Goal: Task Accomplishment & Management: Manage account settings

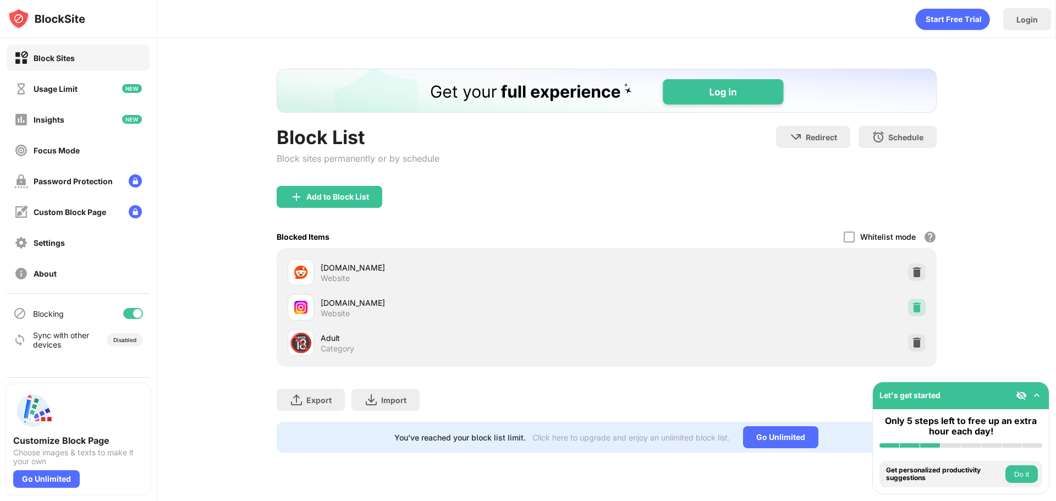
click at [913, 306] on img at bounding box center [916, 307] width 11 height 11
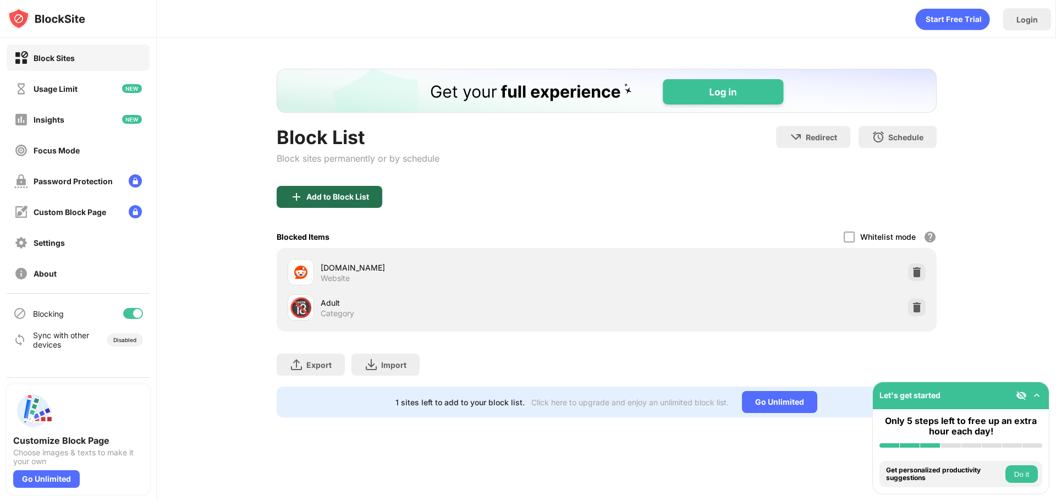
click at [361, 204] on div "Add to Block List" at bounding box center [330, 197] width 106 height 22
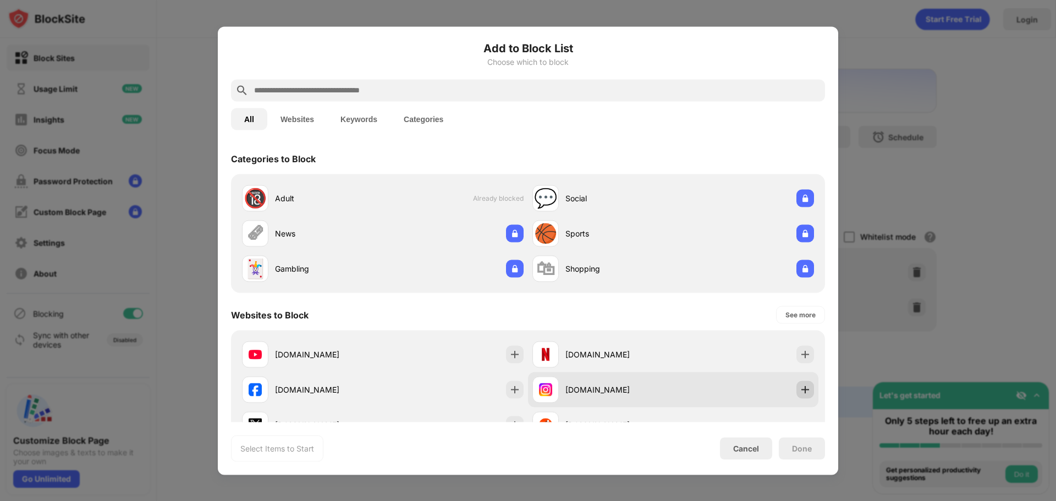
click at [803, 390] on div at bounding box center [805, 390] width 18 height 18
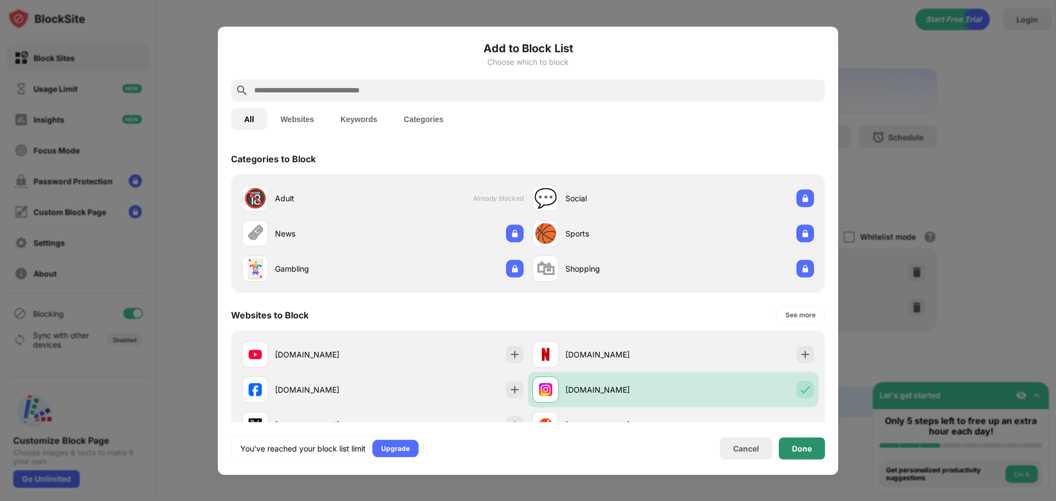
click at [800, 454] on div "Done" at bounding box center [802, 448] width 46 height 22
